Goal: Task Accomplishment & Management: Manage account settings

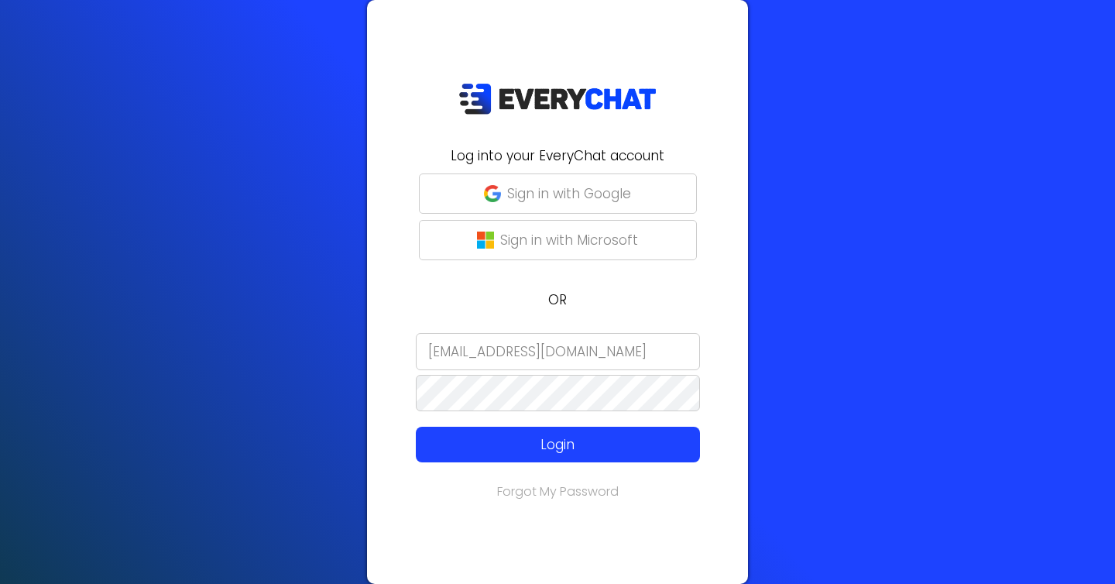
click at [540, 354] on input "[EMAIL_ADDRESS][DOMAIN_NAME]" at bounding box center [558, 351] width 284 height 37
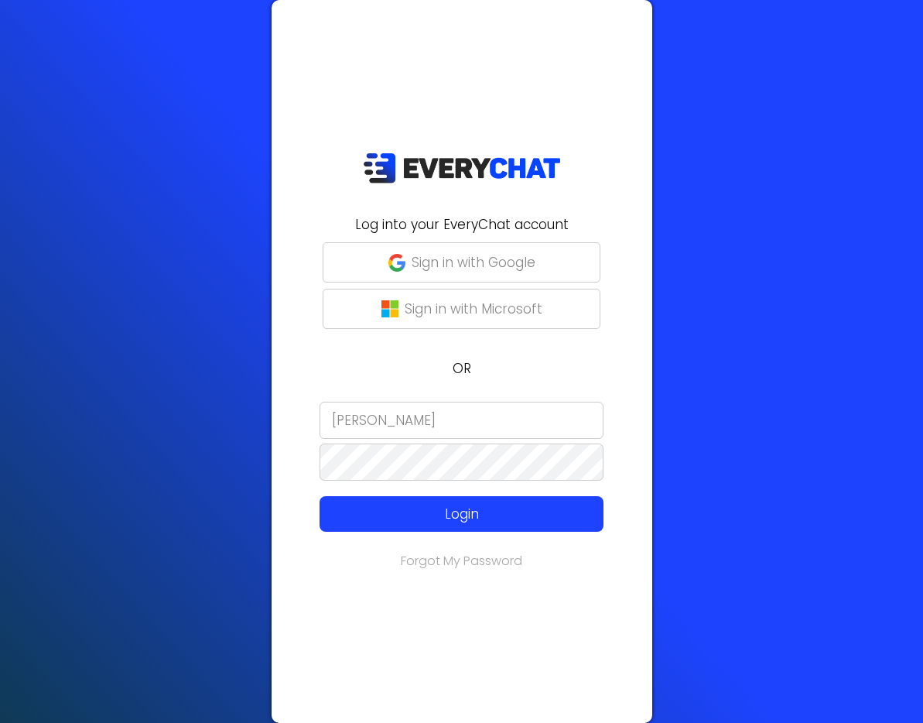
click at [382, 423] on input "[PERSON_NAME]" at bounding box center [462, 420] width 284 height 37
click at [378, 434] on input "schedule" at bounding box center [462, 420] width 284 height 37
type input "[EMAIL_ADDRESS][DOMAIN_NAME]"
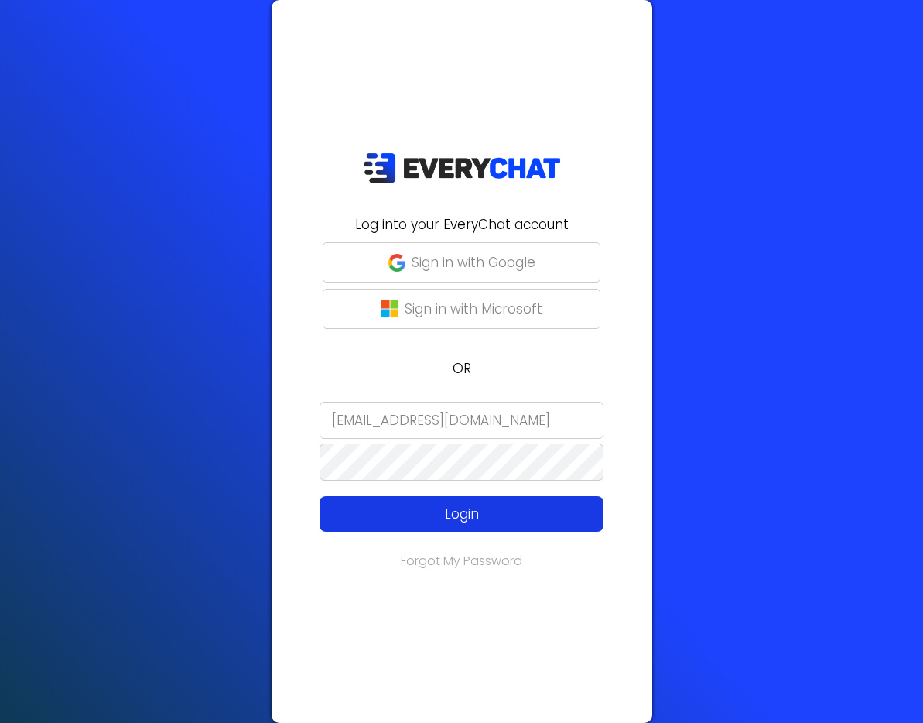
click at [399, 505] on p "Login" at bounding box center [461, 514] width 227 height 20
